Goal: Task Accomplishment & Management: Manage account settings

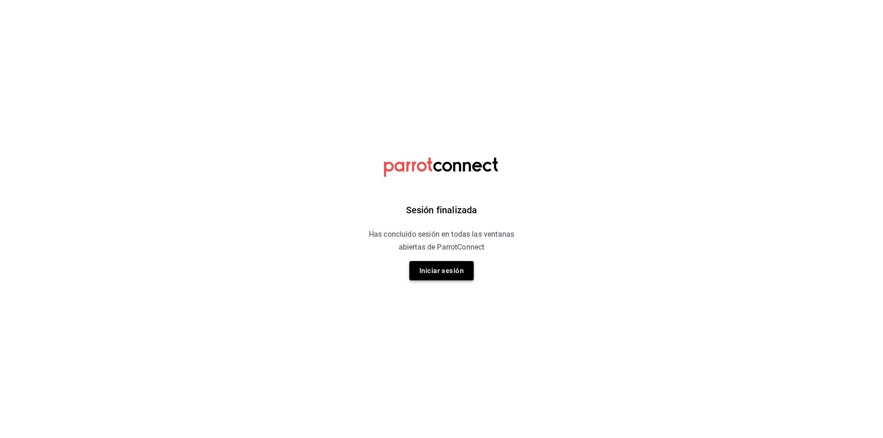
click at [463, 280] on button "Iniciar sesión" at bounding box center [441, 270] width 64 height 19
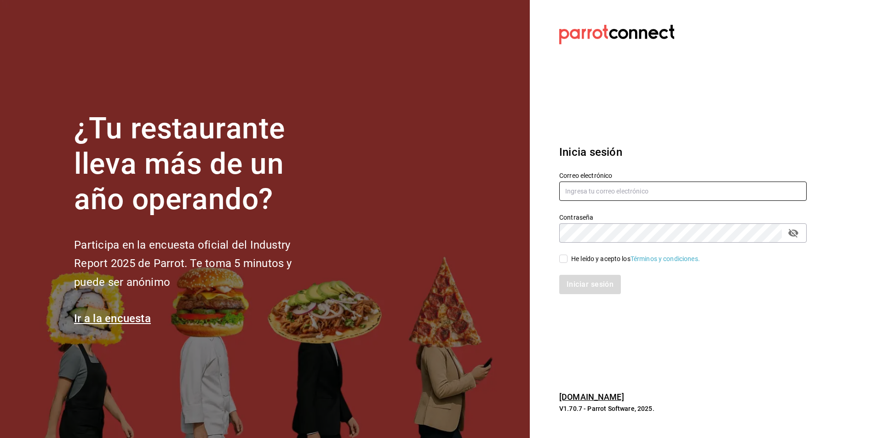
click at [626, 194] on input "text" at bounding box center [682, 191] width 247 height 19
type input "c"
type input "[EMAIL_ADDRESS][DOMAIN_NAME]"
click at [580, 257] on div "He leído y acepto los Términos y condiciones." at bounding box center [635, 259] width 129 height 10
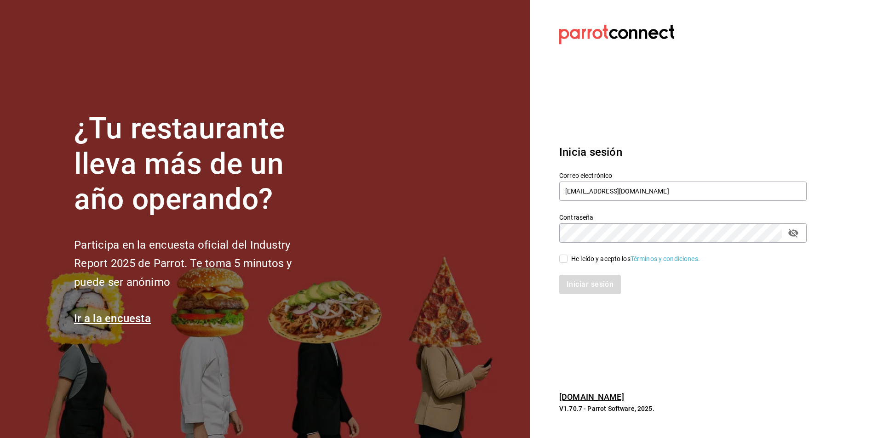
click at [567, 257] on input "He leído y acepto los Términos y condiciones." at bounding box center [563, 259] width 8 height 8
checkbox input "true"
click at [581, 286] on button "Iniciar sesión" at bounding box center [590, 284] width 63 height 19
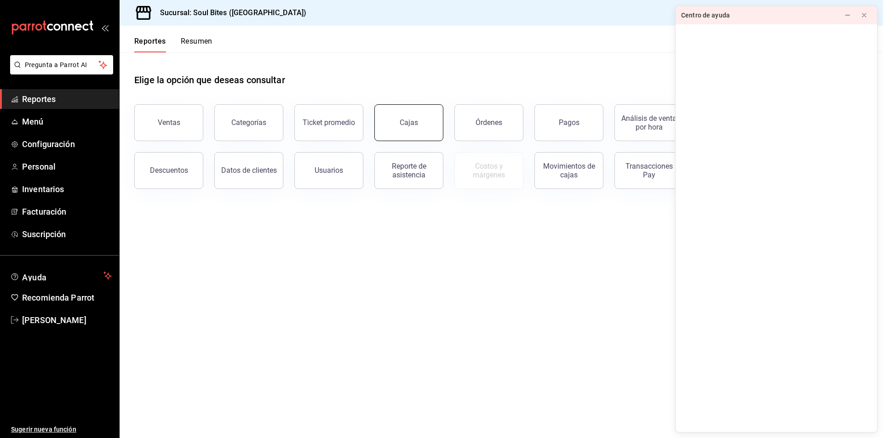
click at [403, 121] on div "Cajas" at bounding box center [409, 122] width 19 height 11
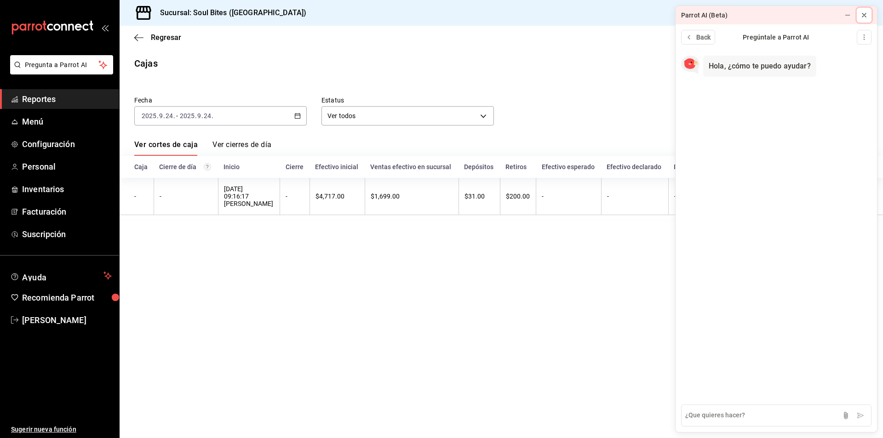
click at [866, 17] on icon at bounding box center [864, 15] width 4 height 4
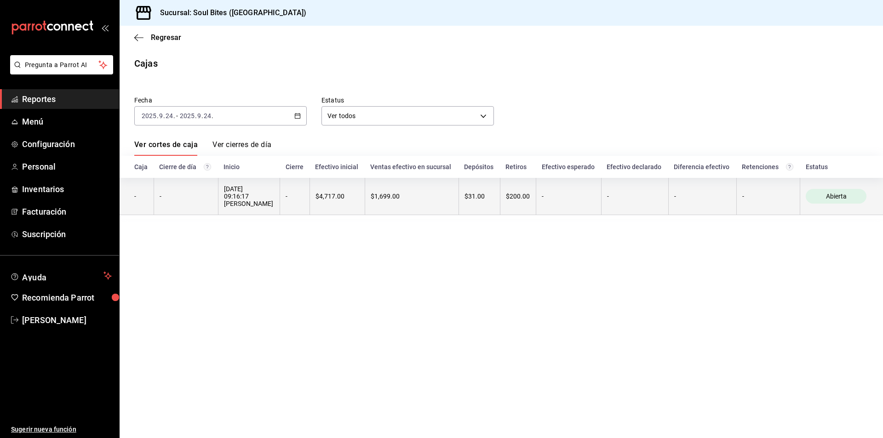
click at [411, 184] on th "$1,699.00" at bounding box center [412, 196] width 94 height 37
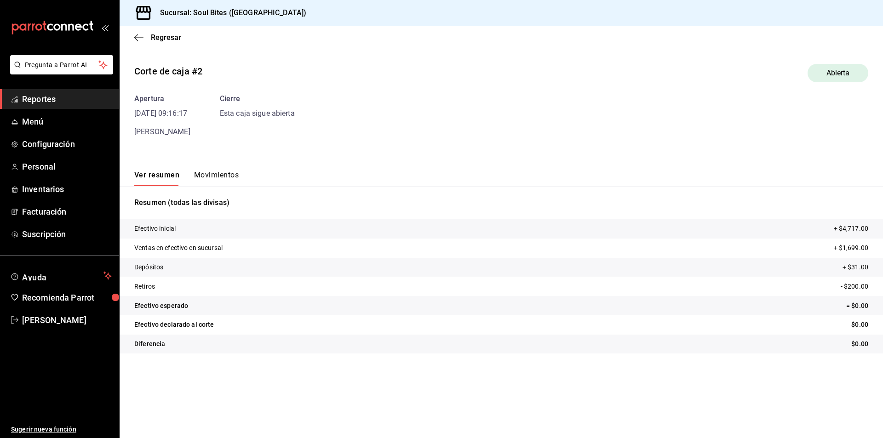
click at [215, 172] on button "Movimientos" at bounding box center [216, 179] width 45 height 16
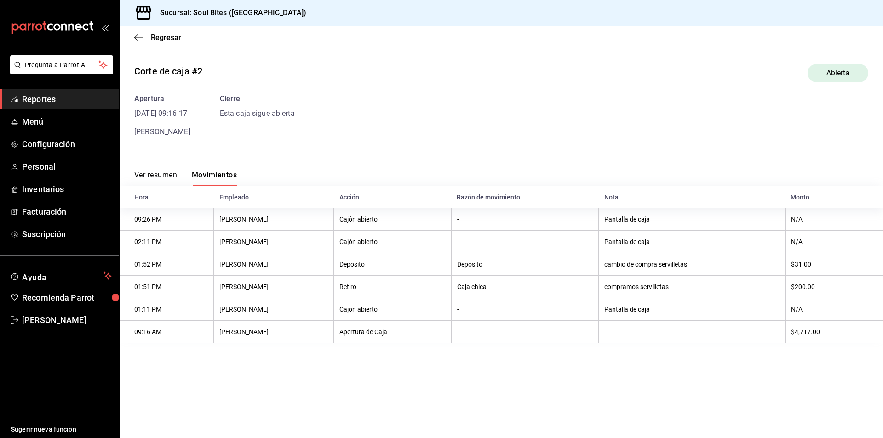
click at [514, 321] on th "-" at bounding box center [525, 309] width 148 height 23
click at [143, 40] on icon "button" at bounding box center [138, 38] width 9 height 8
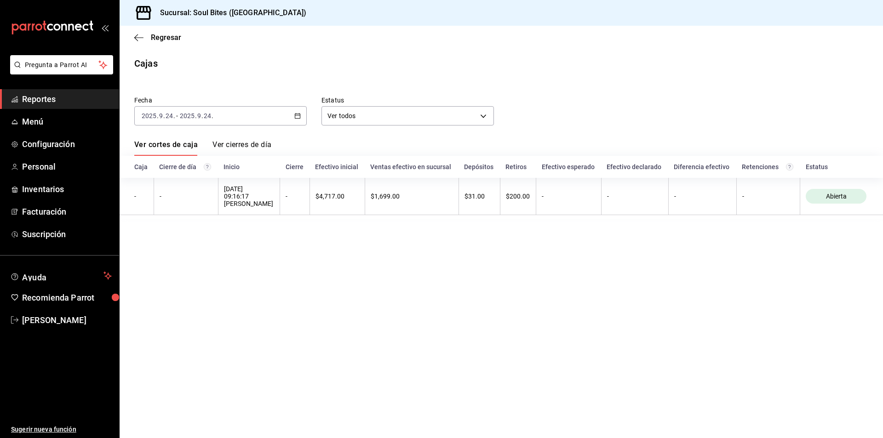
click at [269, 143] on link "Ver cierres de día" at bounding box center [241, 148] width 59 height 16
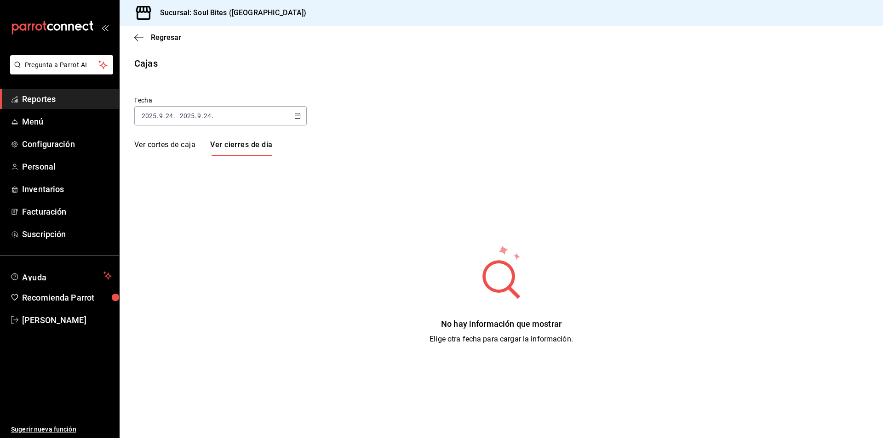
click at [184, 146] on link "Ver cortes de caja" at bounding box center [164, 148] width 61 height 16
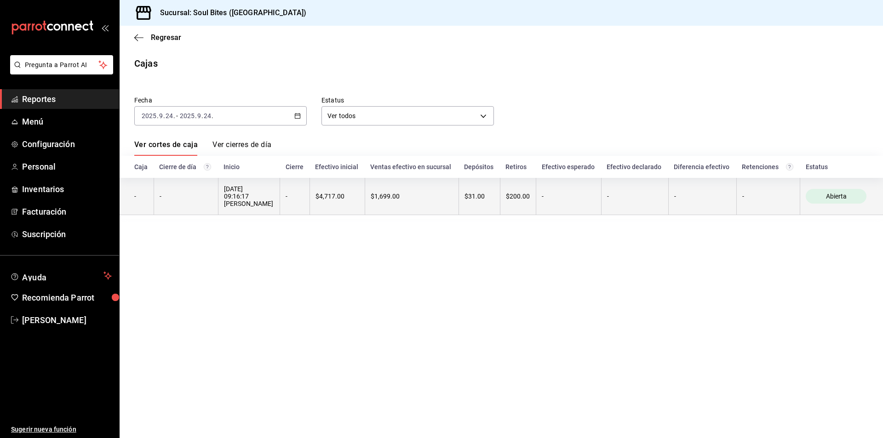
click at [365, 213] on th "$1,699.00" at bounding box center [412, 196] width 94 height 37
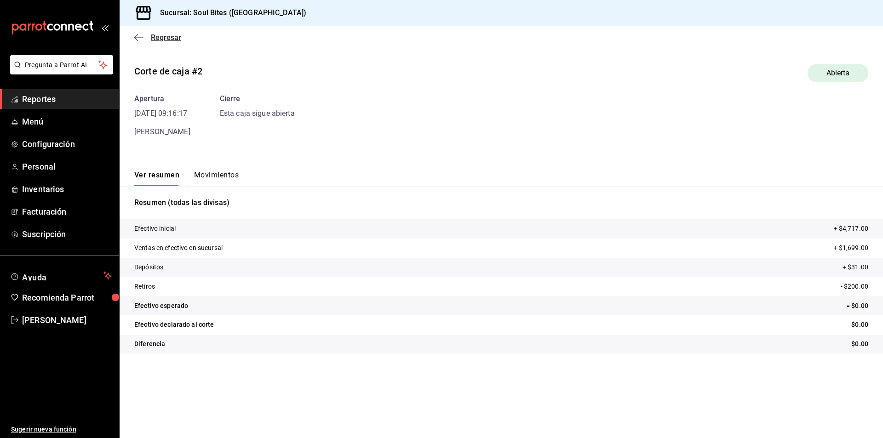
click at [143, 41] on span "Regresar" at bounding box center [157, 37] width 47 height 9
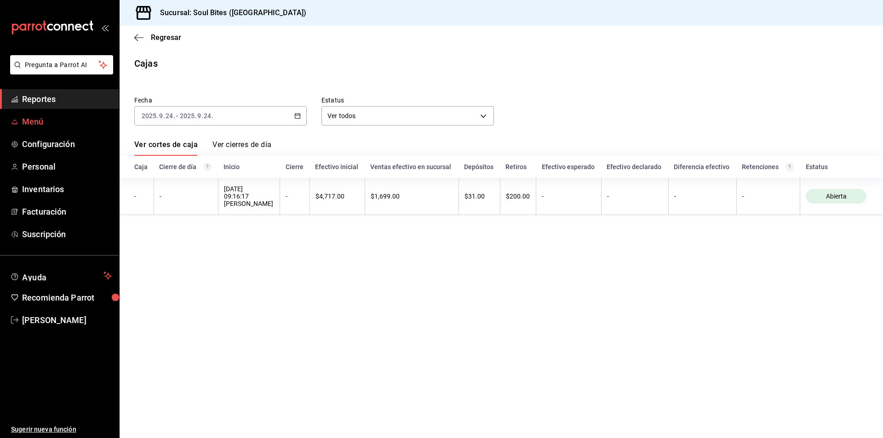
click at [49, 119] on span "Menú" at bounding box center [67, 121] width 90 height 12
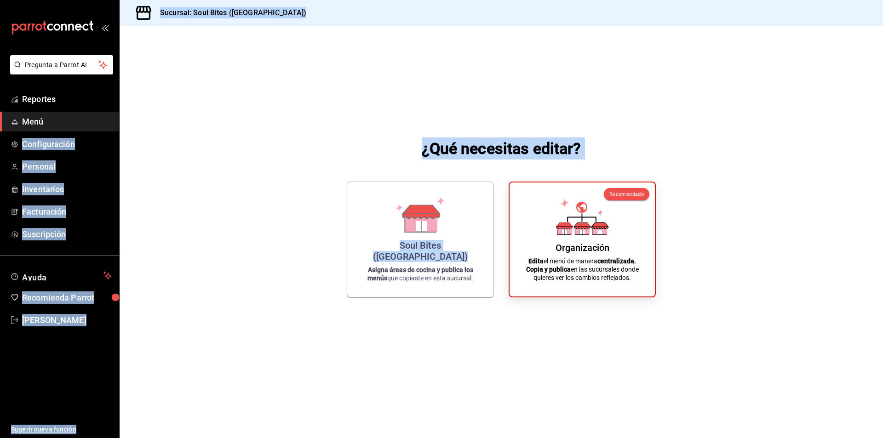
drag, startPoint x: 214, startPoint y: 197, endPoint x: 87, endPoint y: 111, distance: 152.6
click at [87, 111] on div "Pregunta a Parrot AI Reportes Menú Configuración Personal Inventarios Facturaci…" at bounding box center [441, 219] width 883 height 438
click at [77, 147] on span "Configuración" at bounding box center [67, 144] width 90 height 12
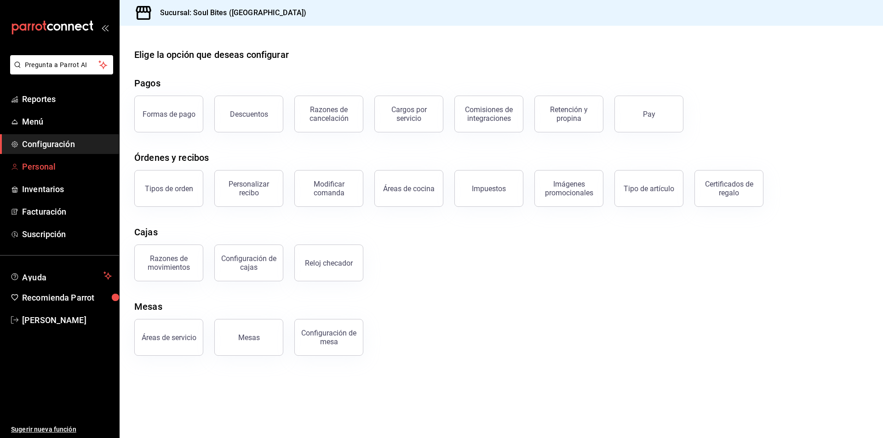
click at [47, 165] on span "Personal" at bounding box center [67, 166] width 90 height 12
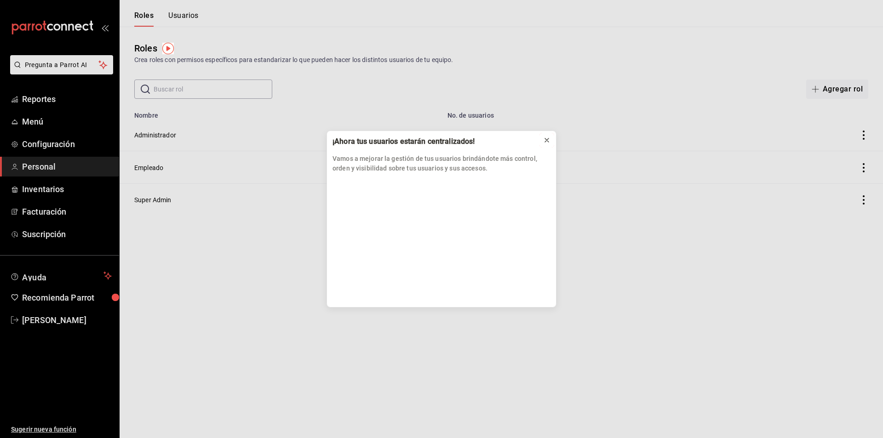
click at [547, 141] on icon at bounding box center [546, 140] width 7 height 7
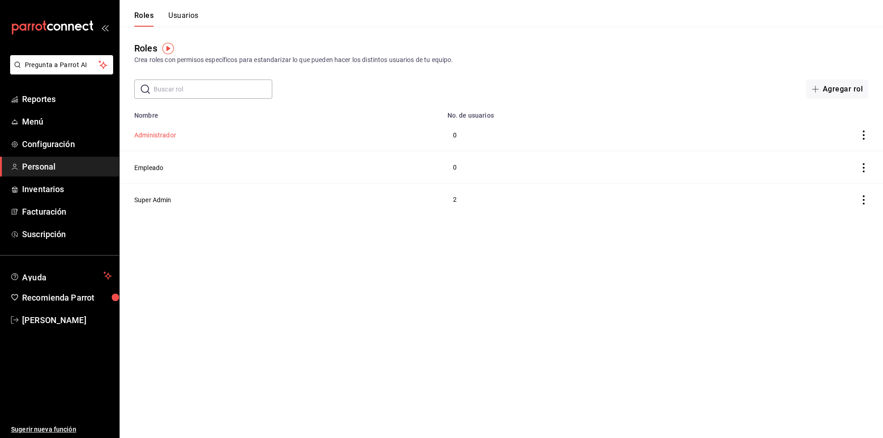
click at [164, 134] on button "Administrador" at bounding box center [155, 135] width 42 height 9
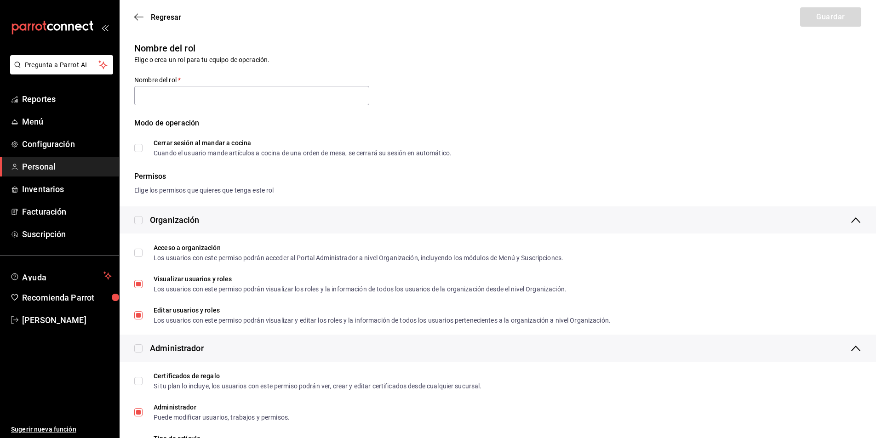
type input "Administrador"
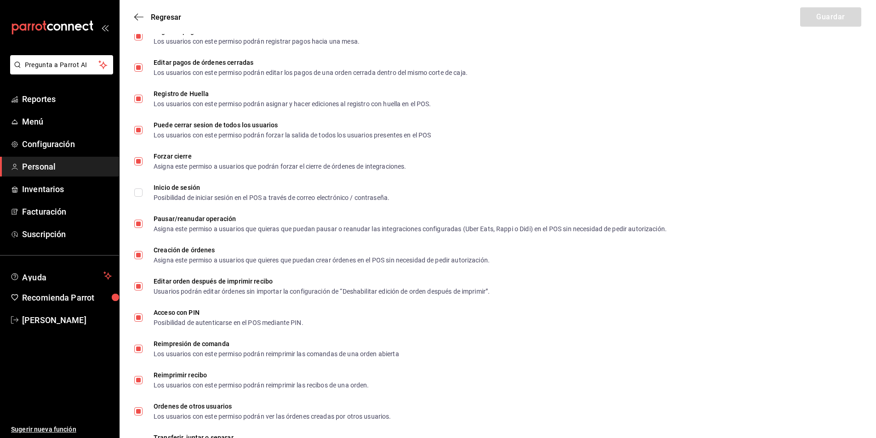
scroll to position [1306, 0]
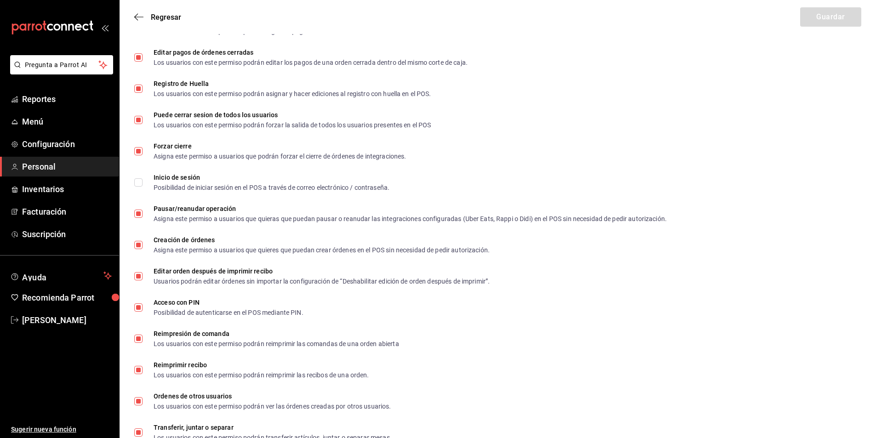
click at [67, 168] on span "Personal" at bounding box center [67, 166] width 90 height 12
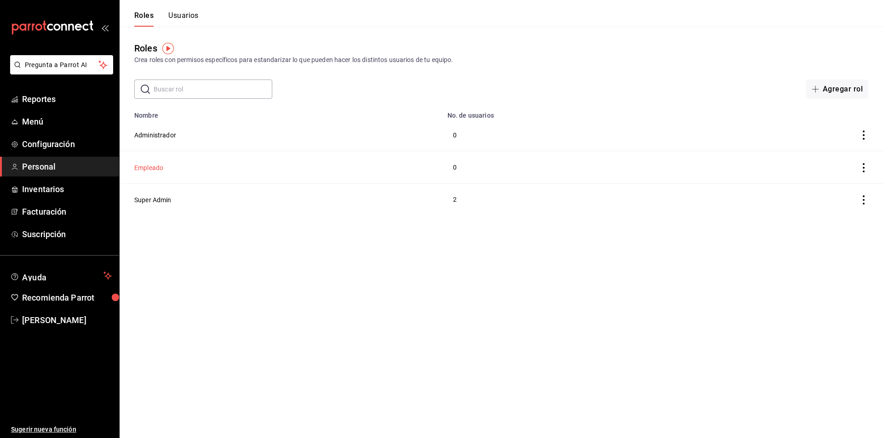
click at [152, 164] on button "Empleado" at bounding box center [148, 167] width 29 height 9
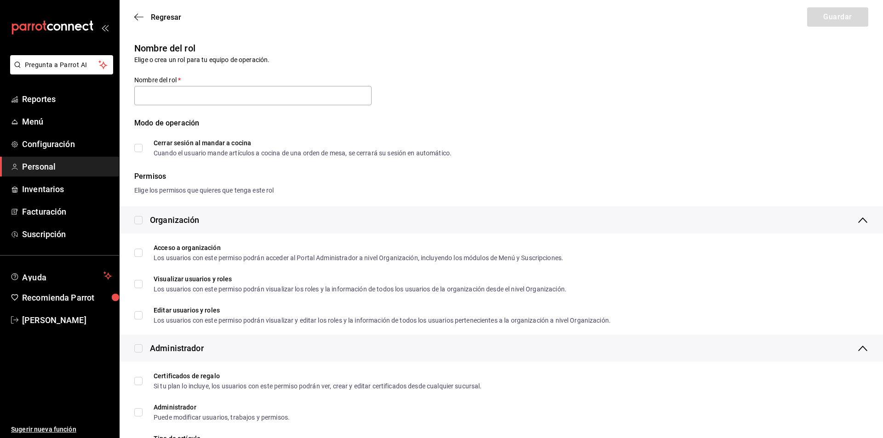
type input "Empleado"
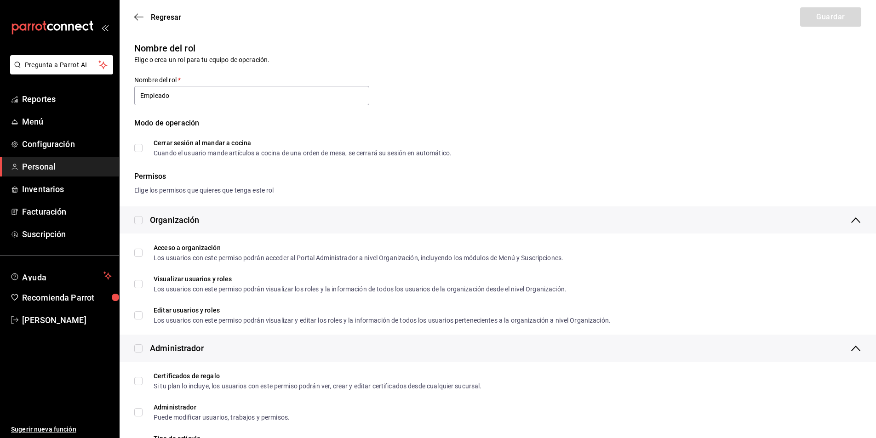
click at [461, 122] on div "Modo de operación" at bounding box center [497, 129] width 727 height 22
click at [418, 116] on div "Modo de operación Cerrar sesión al mandar a cocina Cuando el usuario mande artí…" at bounding box center [492, 132] width 738 height 50
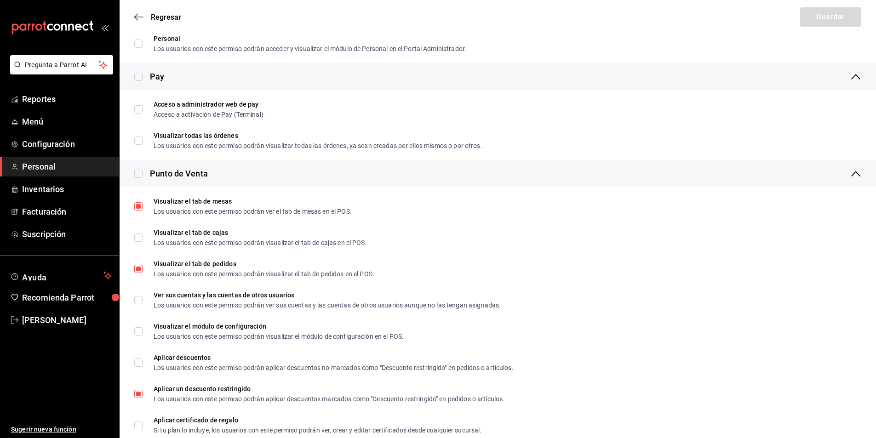
scroll to position [771, 0]
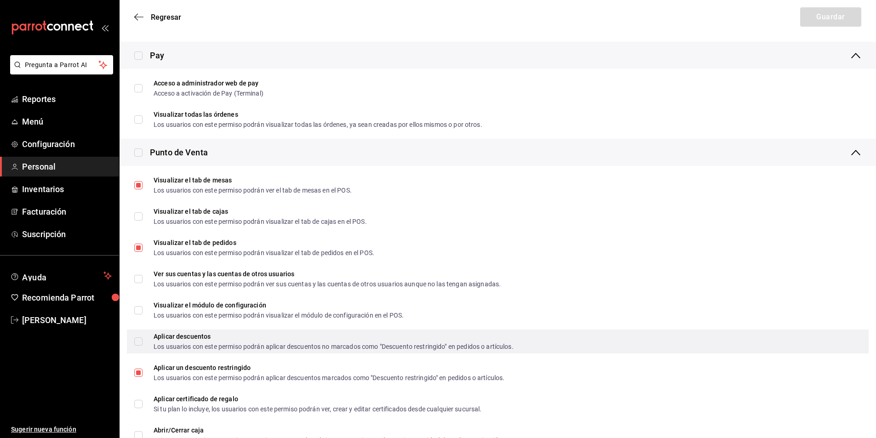
click at [142, 343] on input "Aplicar descuentos Los usuarios con este permiso podrán aplicar descuentos no m…" at bounding box center [138, 341] width 8 height 8
checkbox input "true"
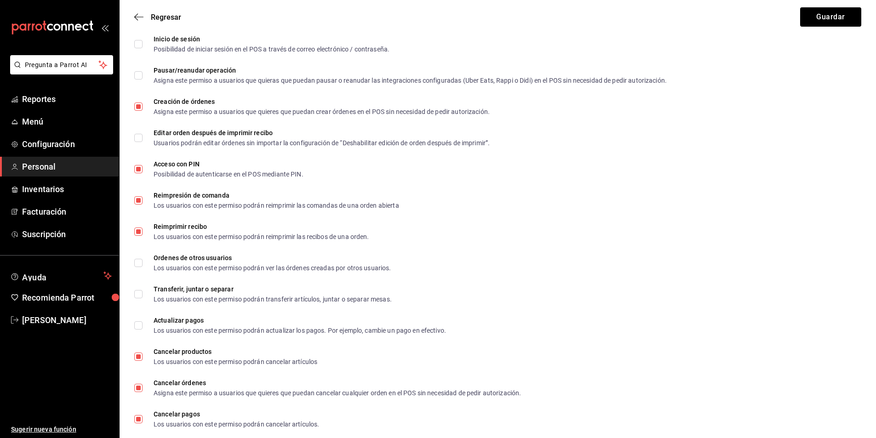
scroll to position [1491, 0]
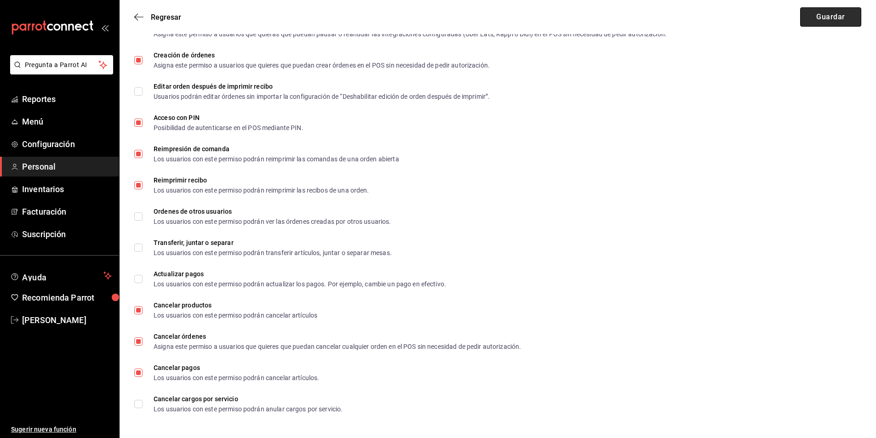
click at [824, 23] on button "Guardar" at bounding box center [830, 16] width 61 height 19
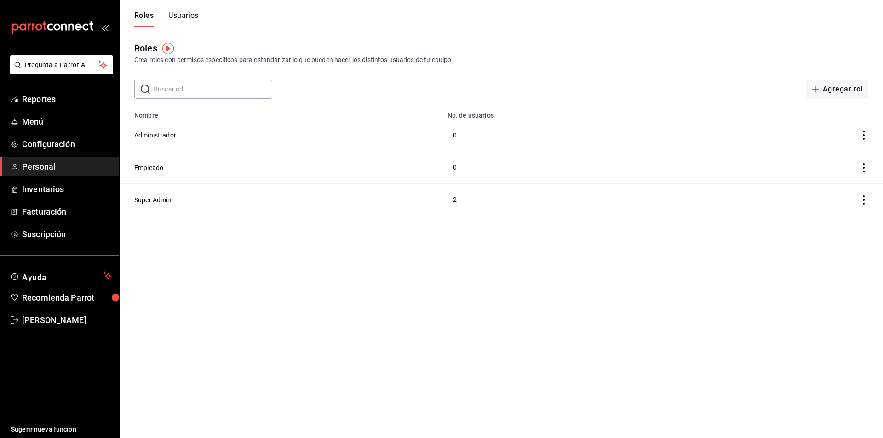
click at [177, 15] on button "Usuarios" at bounding box center [183, 19] width 30 height 16
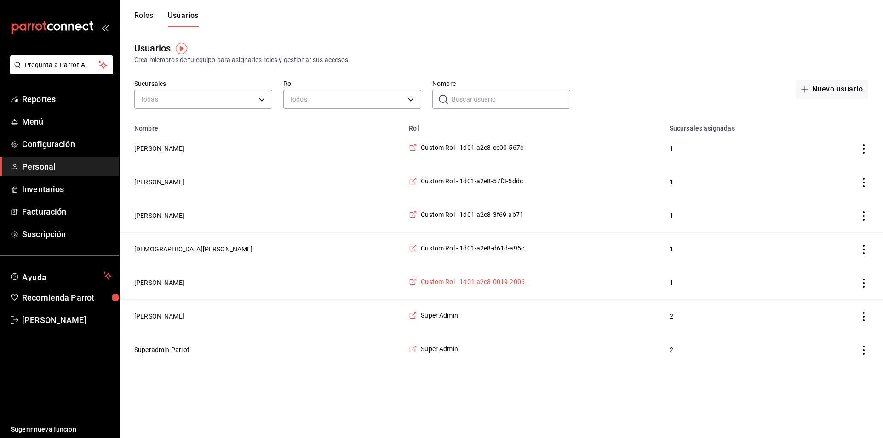
click at [460, 282] on span "Custom Rol - 1d01-a2e8-0019-2006" at bounding box center [473, 281] width 104 height 9
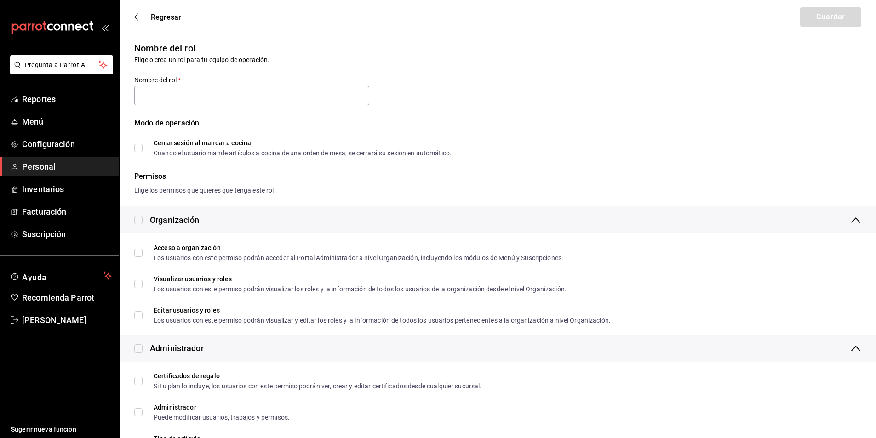
type input "Custom Rol - 1d01-a2e8-0019-2006"
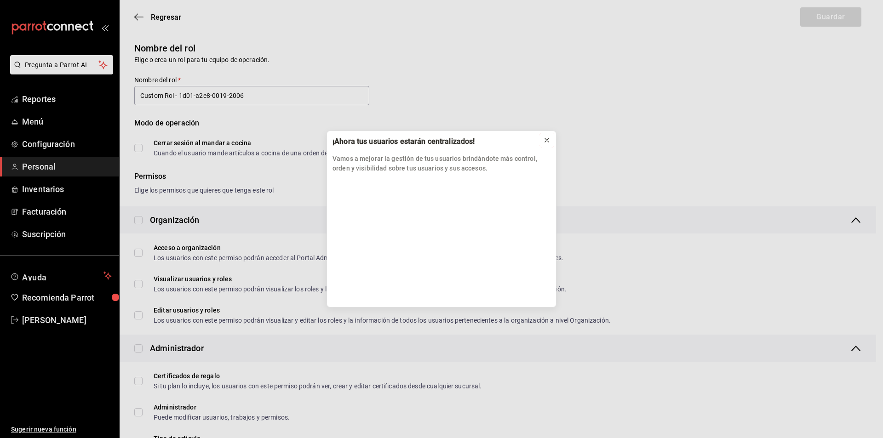
click at [549, 138] on icon at bounding box center [546, 140] width 7 height 7
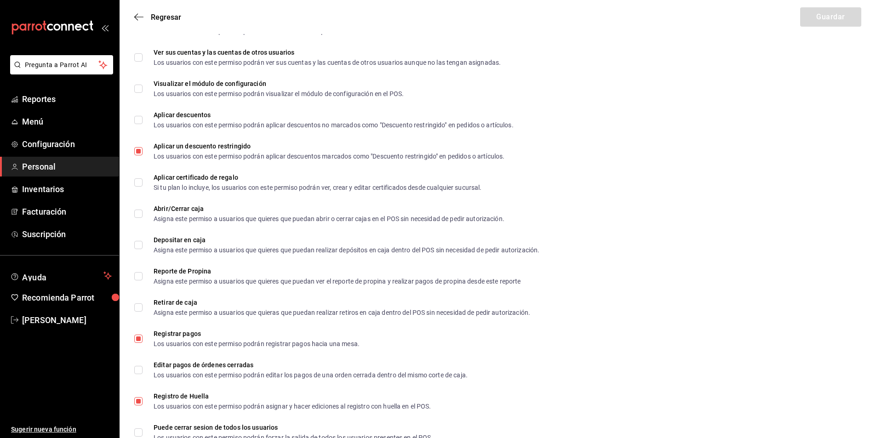
scroll to position [1011, 0]
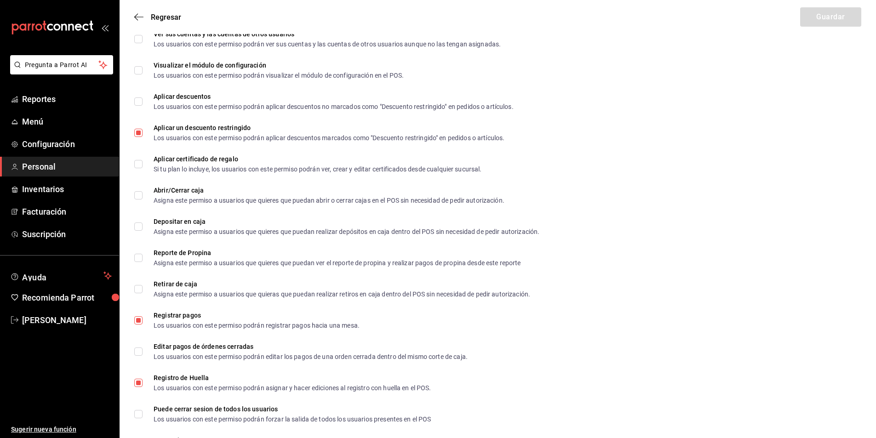
click at [136, 22] on div "Regresar Guardar" at bounding box center [498, 17] width 756 height 34
drag, startPoint x: 149, startPoint y: 6, endPoint x: 141, endPoint y: 16, distance: 13.4
click at [141, 16] on div "Regresar Guardar" at bounding box center [498, 17] width 756 height 34
click at [141, 16] on icon "button" at bounding box center [138, 17] width 9 height 8
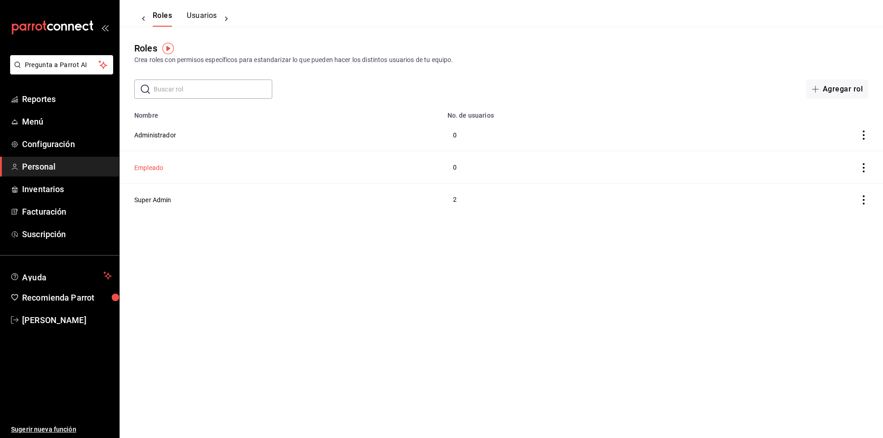
click at [156, 168] on button "Empleado" at bounding box center [148, 167] width 29 height 9
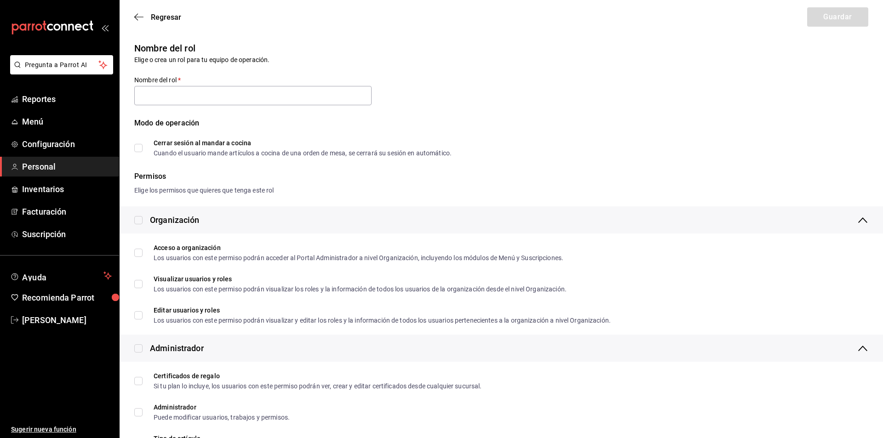
type input "Empleado"
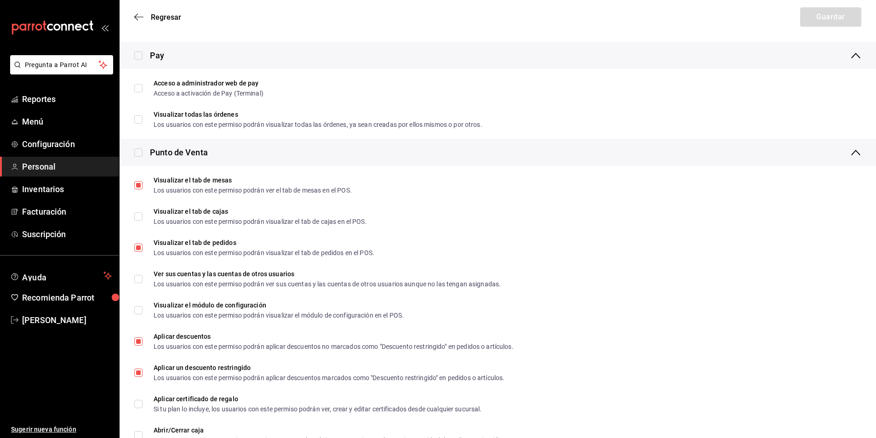
scroll to position [794, 0]
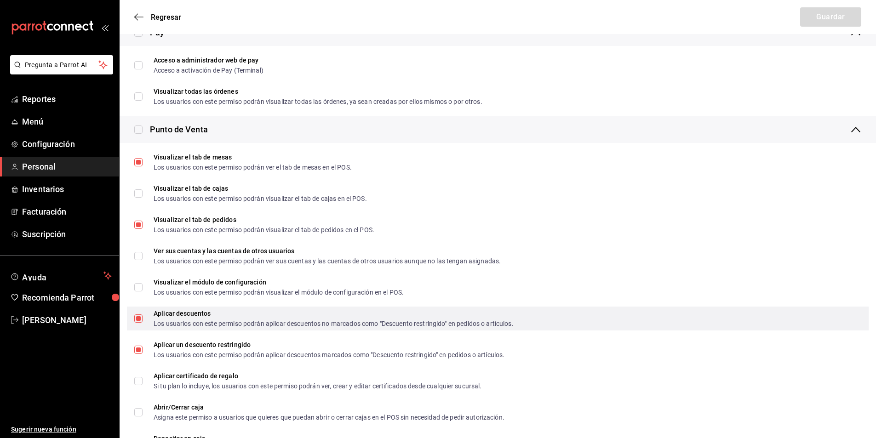
click at [148, 322] on span "Aplicar descuentos Los usuarios con este permiso podrán aplicar descuentos no m…" at bounding box center [328, 318] width 371 height 17
click at [143, 322] on input "Aplicar descuentos Los usuarios con este permiso podrán aplicar descuentos no m…" at bounding box center [138, 318] width 8 height 8
checkbox input "false"
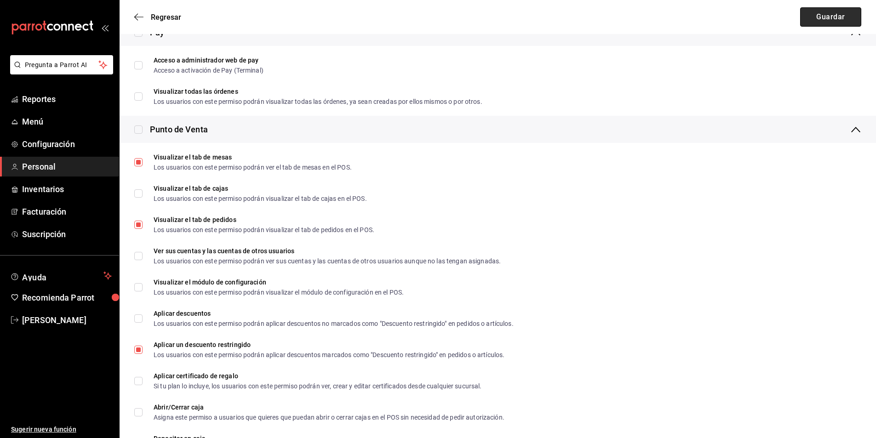
click at [840, 17] on button "Guardar" at bounding box center [830, 16] width 61 height 19
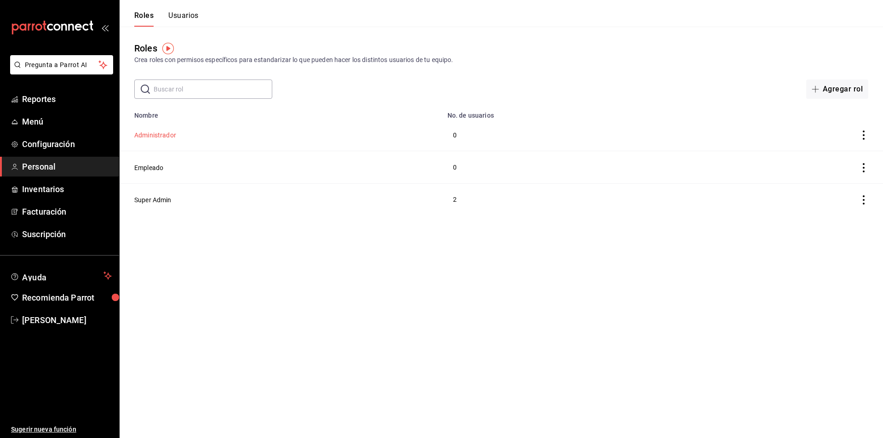
click at [168, 134] on button "Administrador" at bounding box center [155, 135] width 42 height 9
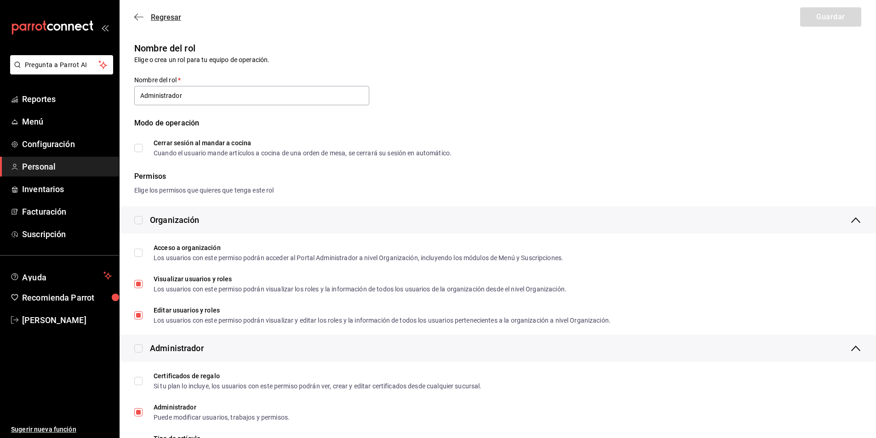
click at [134, 20] on icon "button" at bounding box center [138, 17] width 9 height 8
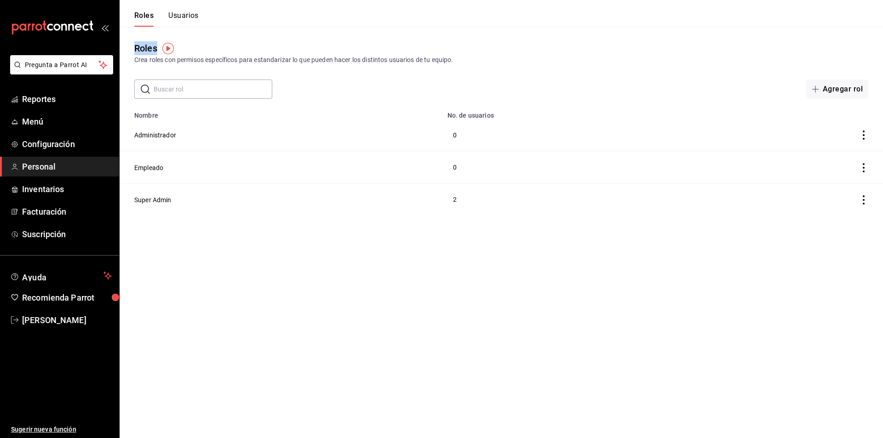
drag, startPoint x: 182, startPoint y: 35, endPoint x: 188, endPoint y: 22, distance: 14.2
click at [188, 22] on div "Roles Usuarios Roles Crea roles con permisos específicos para estandarizar lo q…" at bounding box center [501, 108] width 763 height 216
click at [188, 22] on button "Usuarios" at bounding box center [183, 19] width 30 height 16
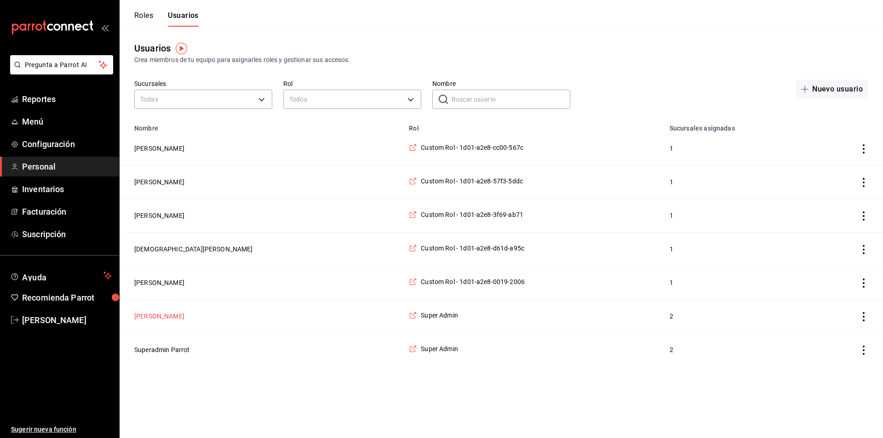
click at [162, 320] on button "Youjin Lee" at bounding box center [159, 316] width 50 height 9
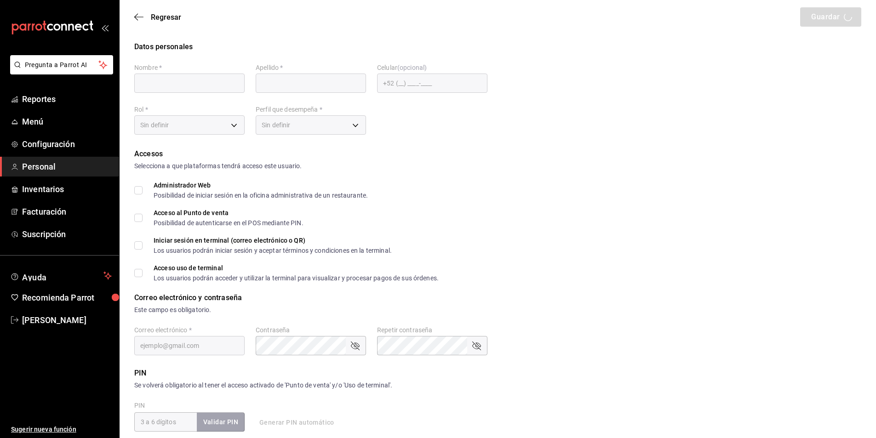
type input "Youjin"
type input "Lee"
checkbox input "true"
type input "[EMAIL_ADDRESS][DOMAIN_NAME]"
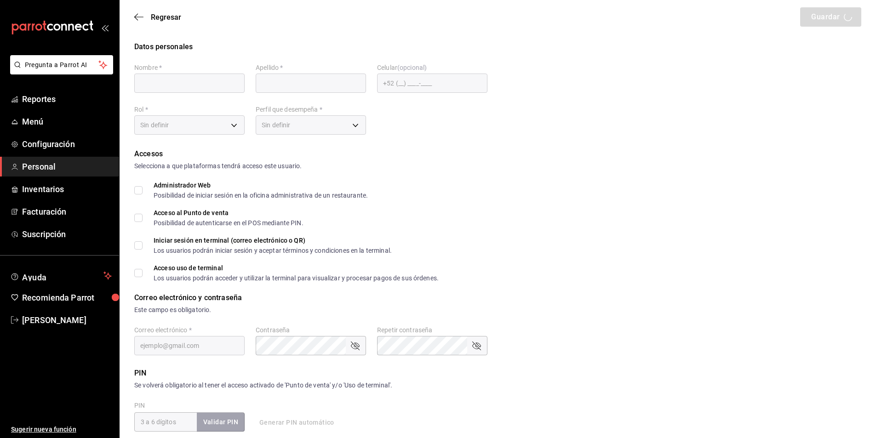
type input "1234"
checkbox input "true"
type input "7603c9e3-72ab-416c-a2a5-84bebd00082d"
type input "UNDEFINED"
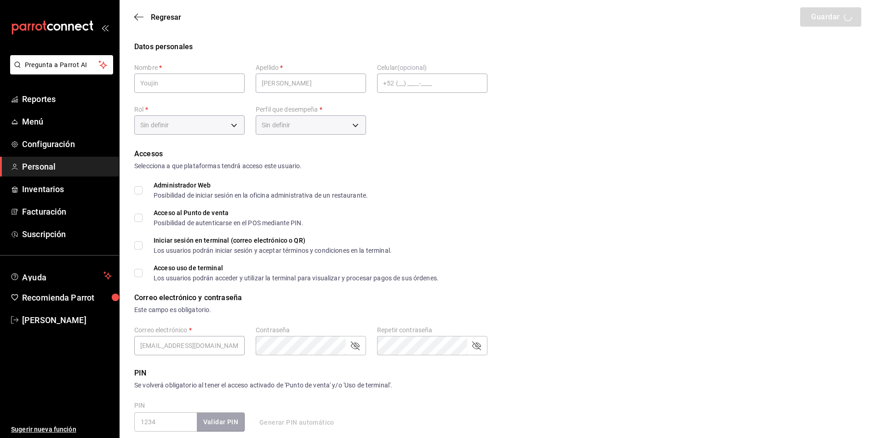
checkbox input "true"
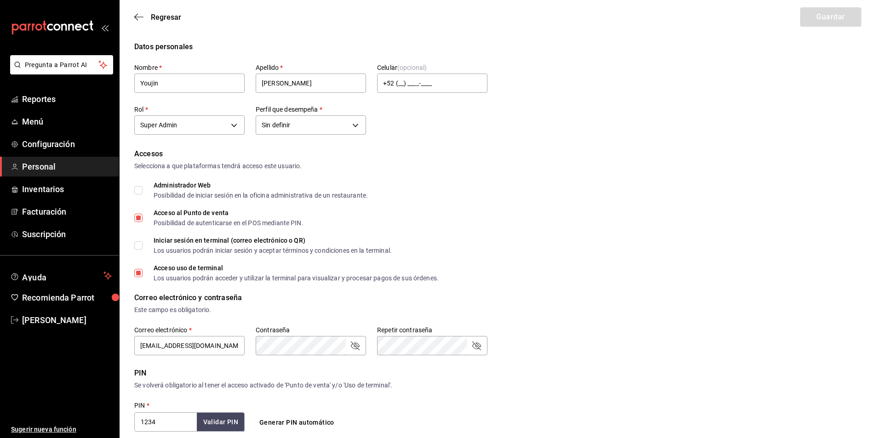
click at [177, 421] on input "1234" at bounding box center [165, 421] width 63 height 19
drag, startPoint x: 177, startPoint y: 421, endPoint x: 111, endPoint y: 417, distance: 65.4
click at [111, 417] on div "Pregunta a Parrot AI Reportes Menú Configuración Personal Inventarios Facturaci…" at bounding box center [438, 345] width 876 height 691
type input "482033"
click at [225, 420] on button "Validar PIN" at bounding box center [220, 422] width 49 height 20
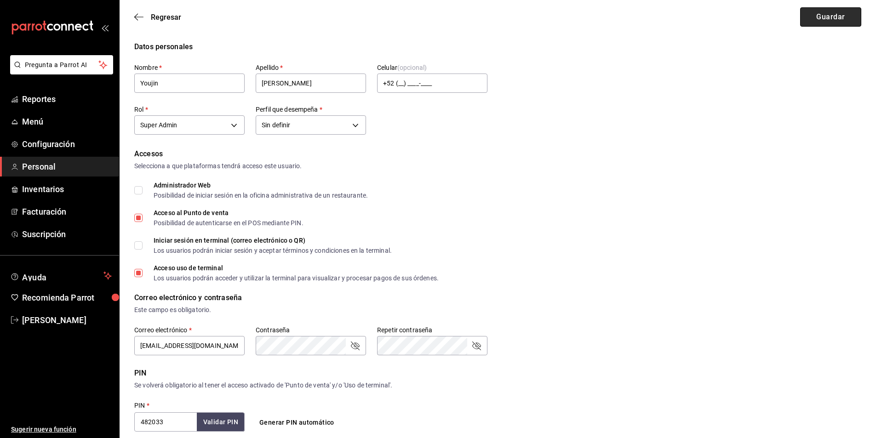
click at [815, 11] on button "Guardar" at bounding box center [830, 16] width 61 height 19
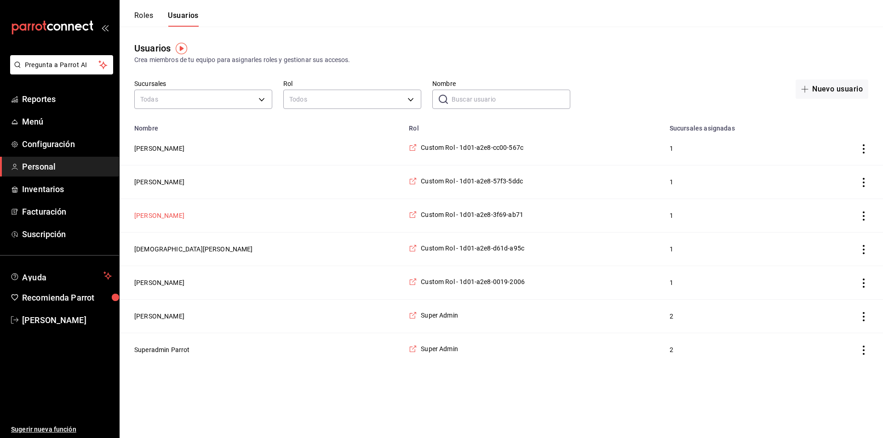
click at [158, 217] on button "Maria De Pilar" at bounding box center [159, 215] width 50 height 9
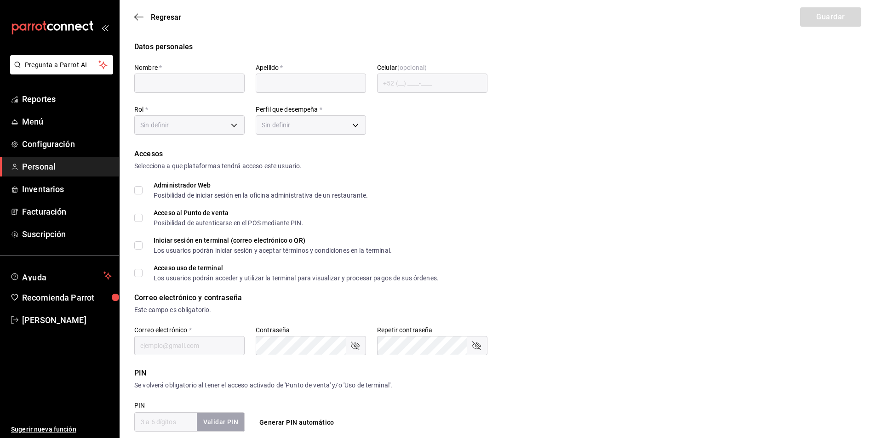
type input "Maria"
type input "De Pilar"
checkbox input "true"
type input "3f69dc39-6c8f-4b0b-bbbf-dc273a93ab71@fake.email"
type input "1470"
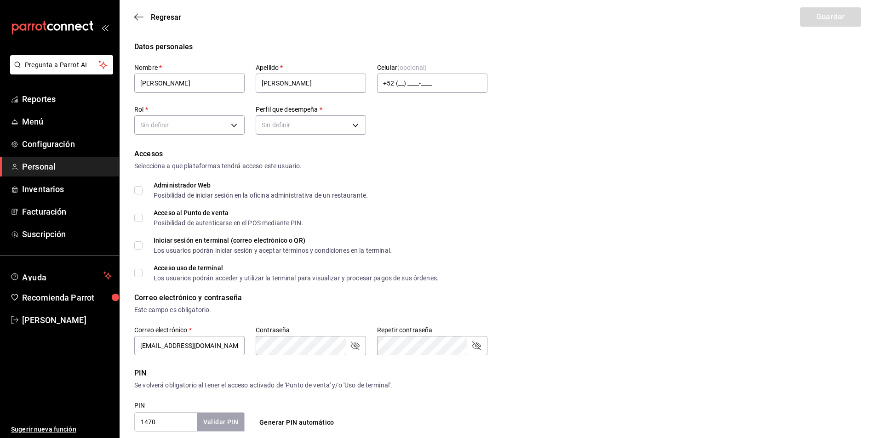
type input "dca84591-6bb8-4d8b-ad1d-d17c66f00380"
type input "WAITER"
checkbox input "true"
click at [137, 16] on icon "button" at bounding box center [138, 17] width 9 height 8
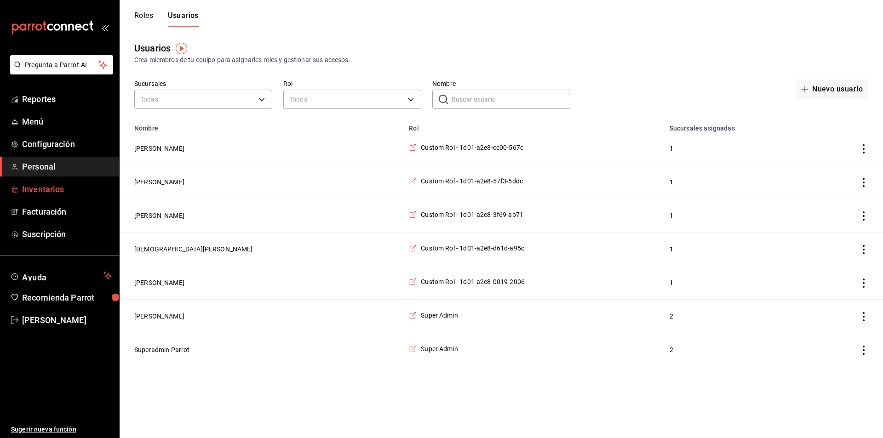
click at [39, 192] on span "Inventarios" at bounding box center [67, 189] width 90 height 12
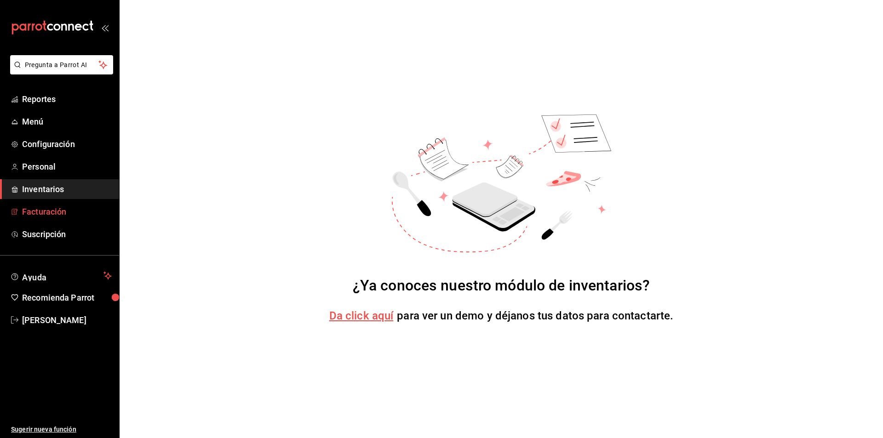
click at [39, 220] on link "Facturación" at bounding box center [59, 212] width 119 height 20
